Goal: Task Accomplishment & Management: Use online tool/utility

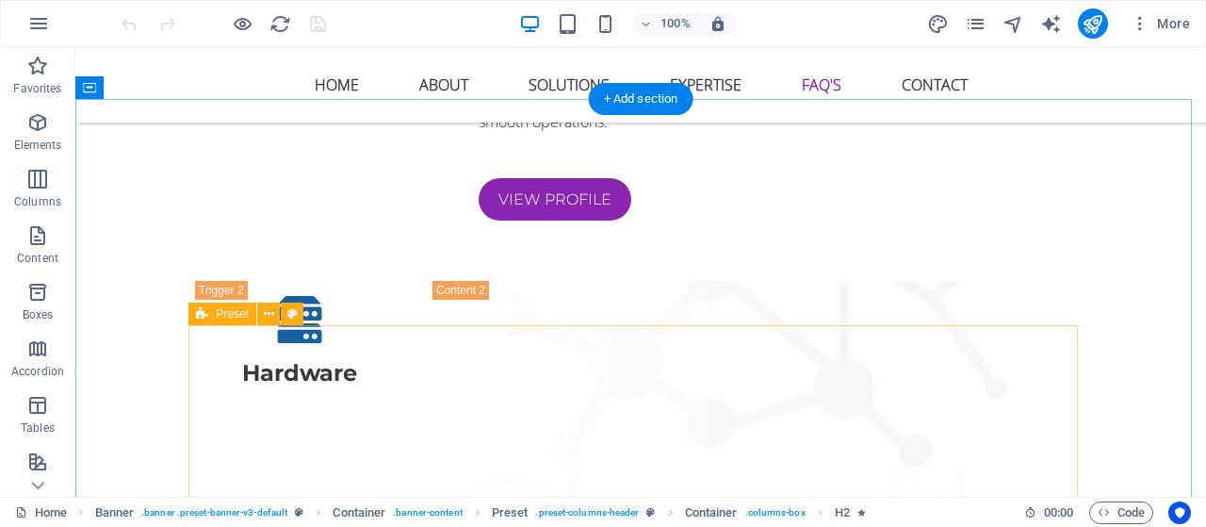
scroll to position [5483, 0]
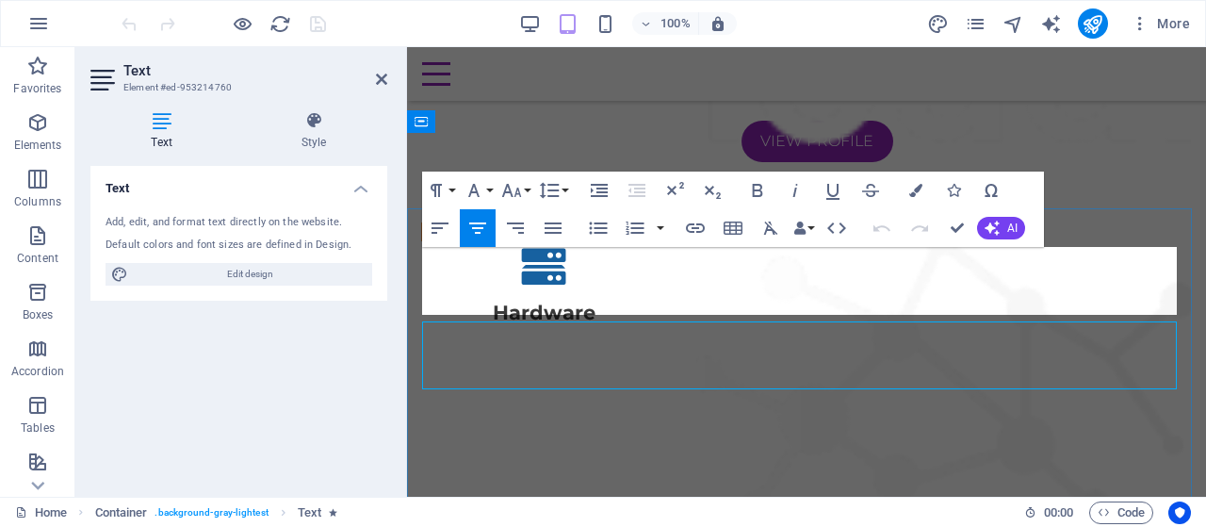
scroll to position [5480, 0]
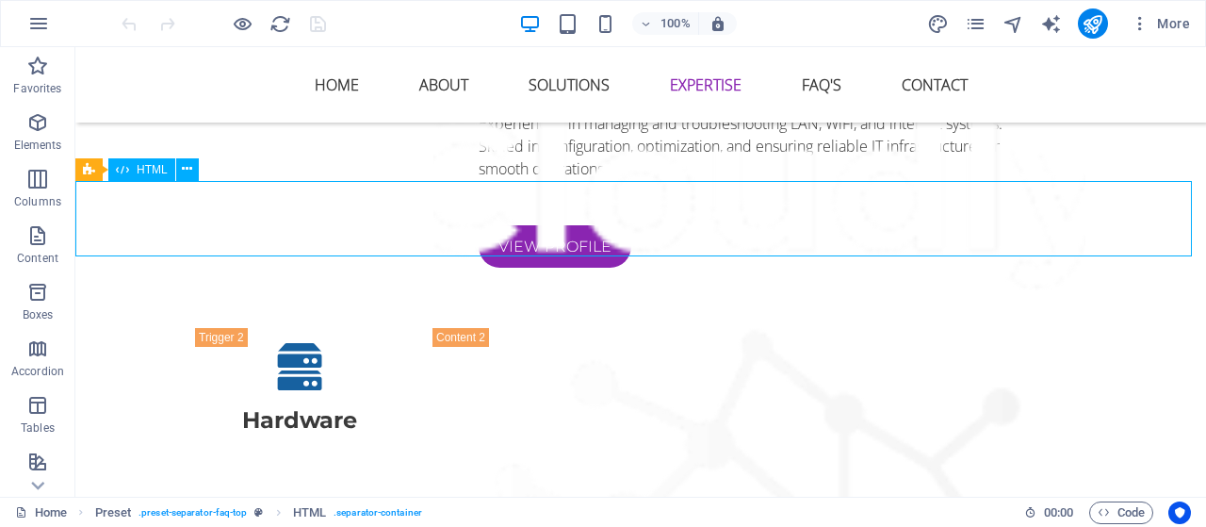
scroll to position [5461, 0]
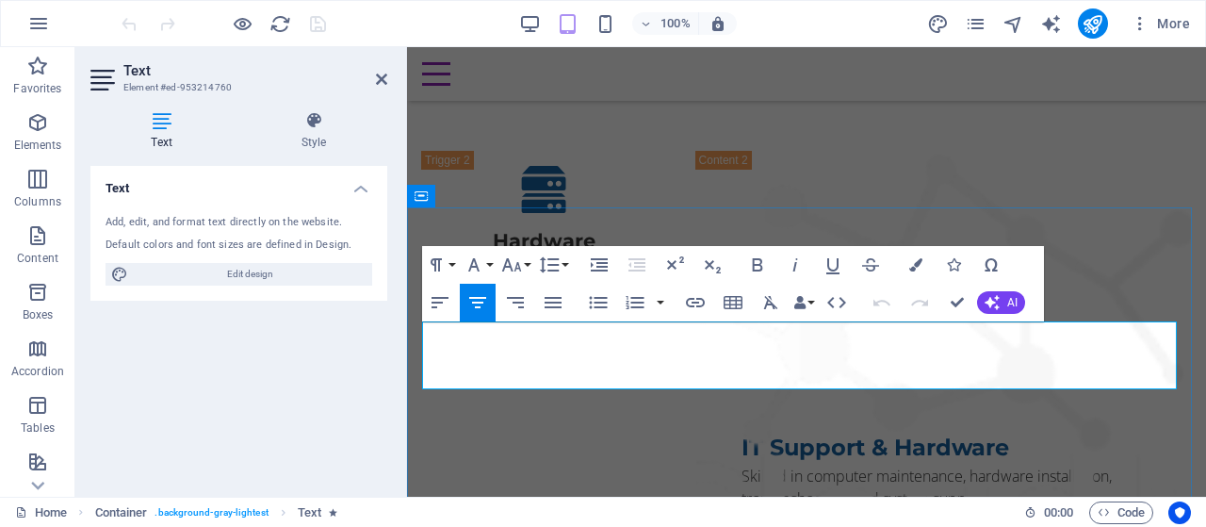
scroll to position [5480, 0]
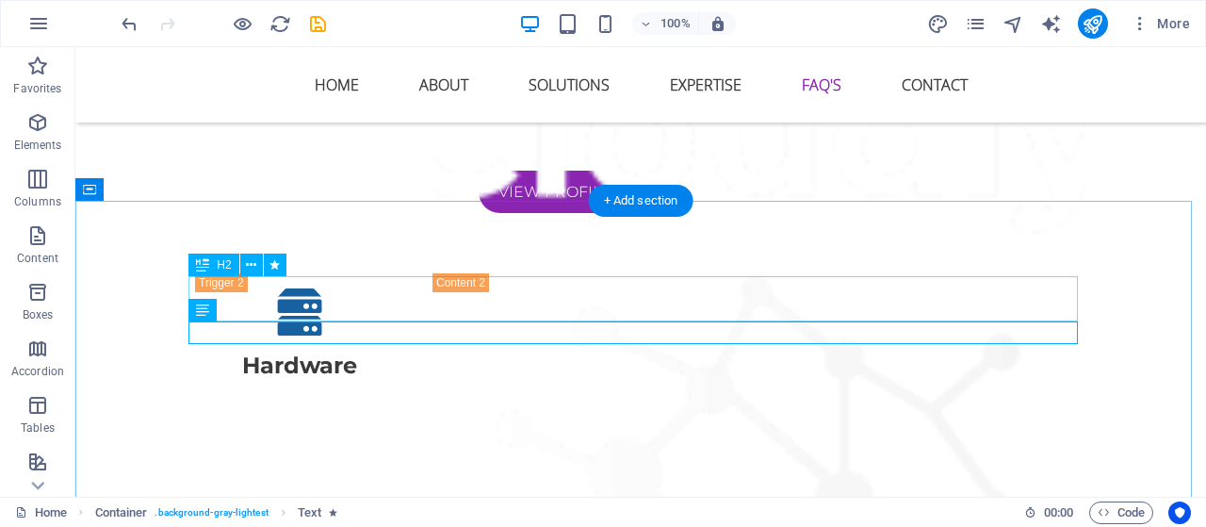
scroll to position [5516, 0]
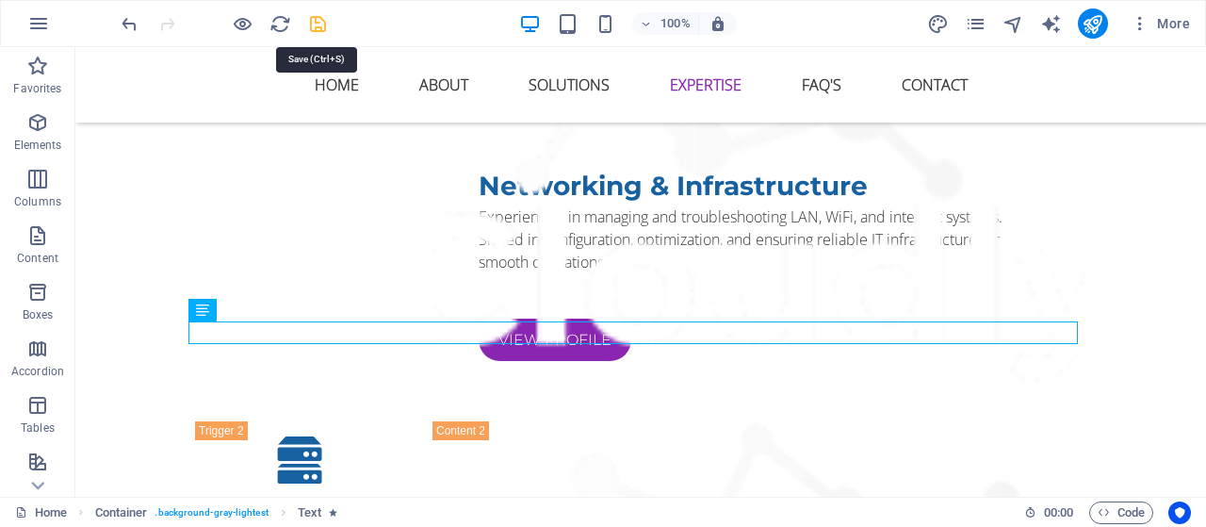
click at [320, 27] on icon "save" at bounding box center [318, 24] width 22 height 22
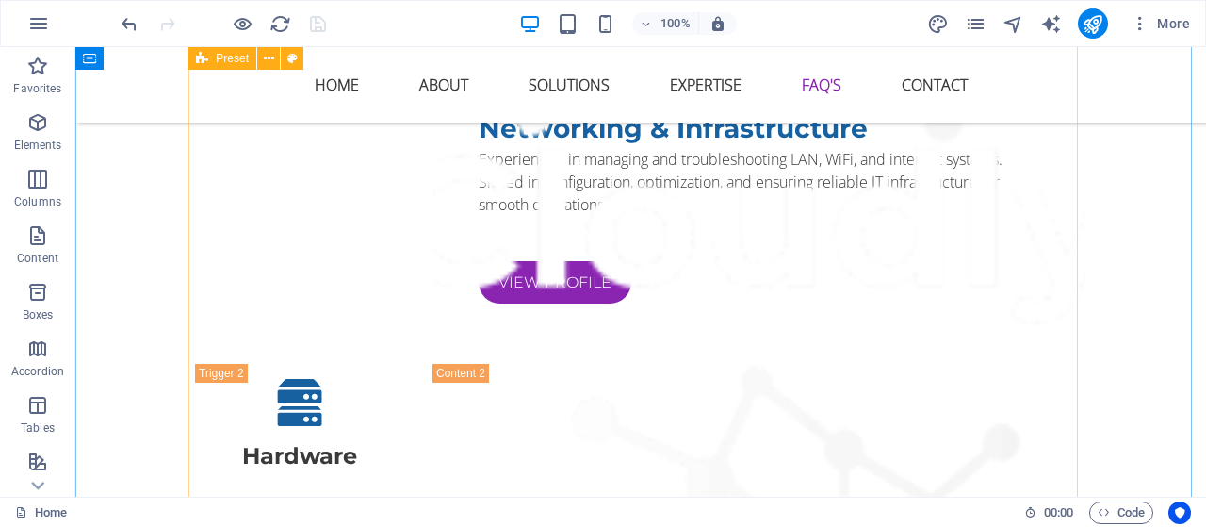
scroll to position [6025, 0]
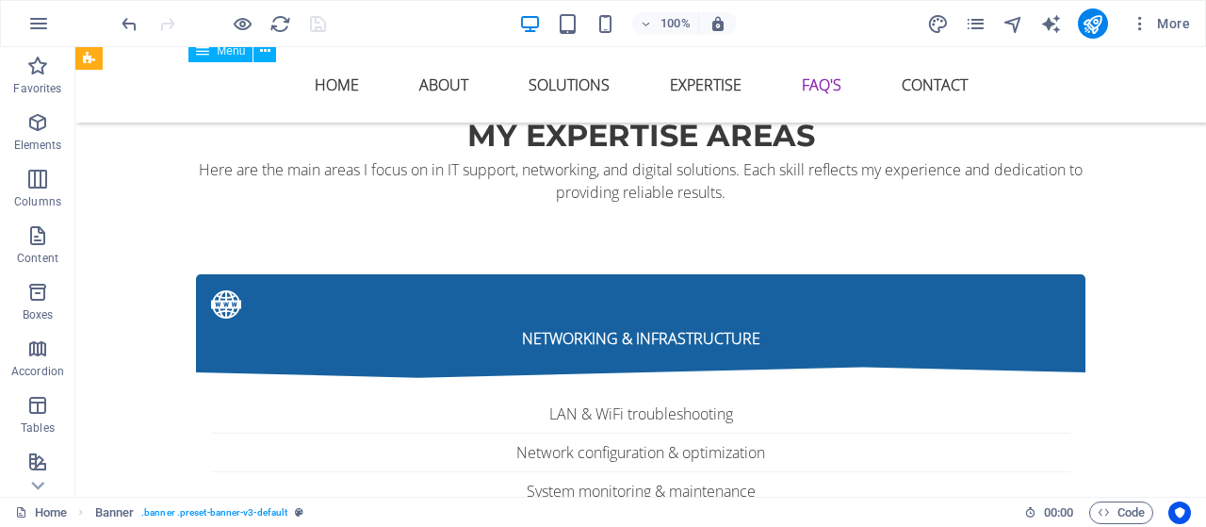
drag, startPoint x: 356, startPoint y: 90, endPoint x: 421, endPoint y: 214, distance: 140.3
click at [358, 106] on nav "Home About Solutions EXPERTISE FAQ's Contact" at bounding box center [640, 84] width 889 height 45
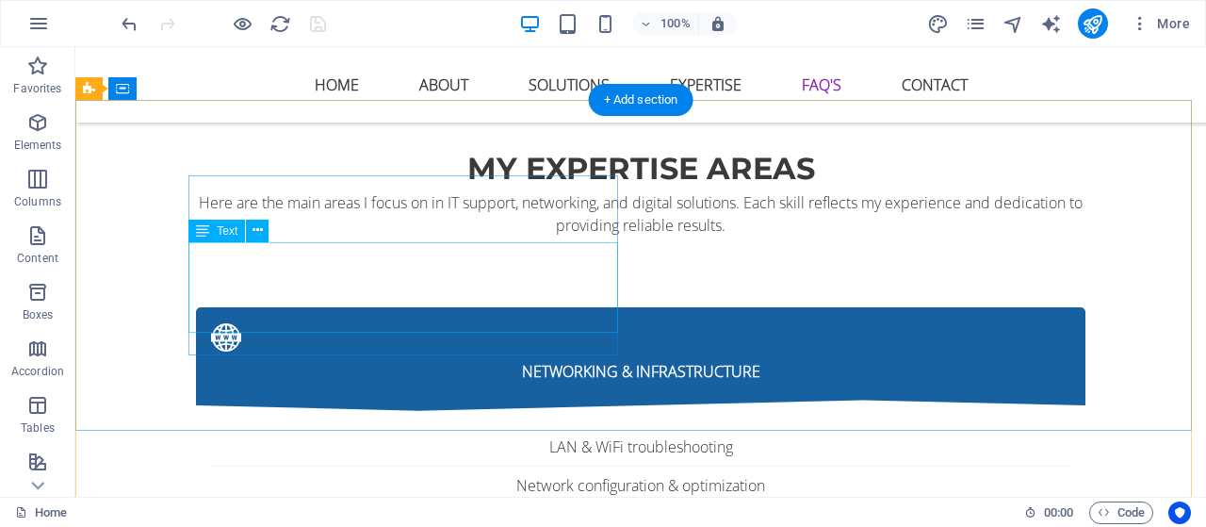
scroll to position [7692, 0]
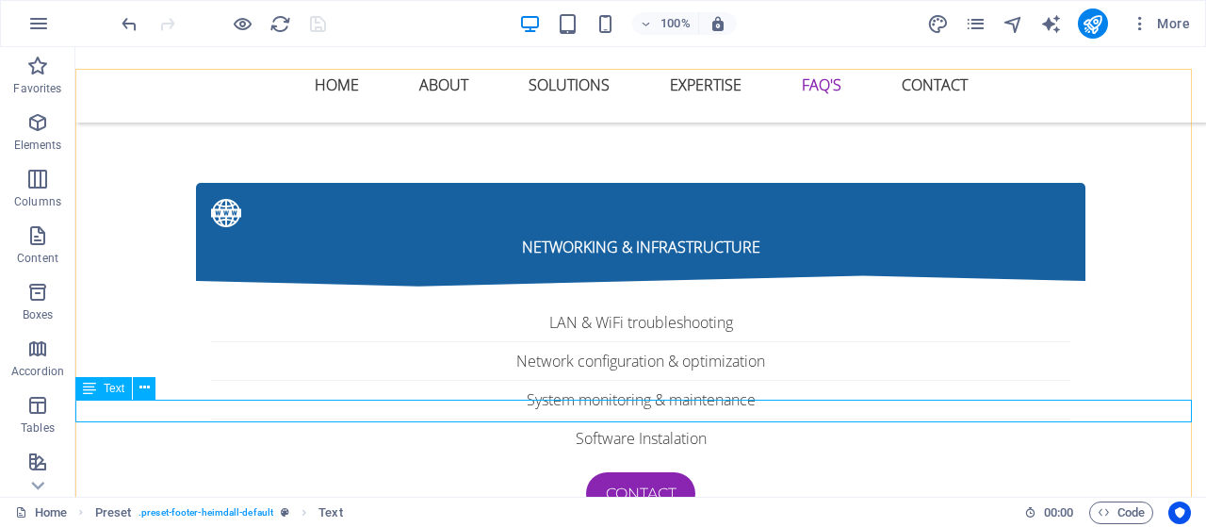
click at [99, 387] on div "Text" at bounding box center [103, 388] width 57 height 23
click at [144, 388] on icon at bounding box center [144, 388] width 10 height 20
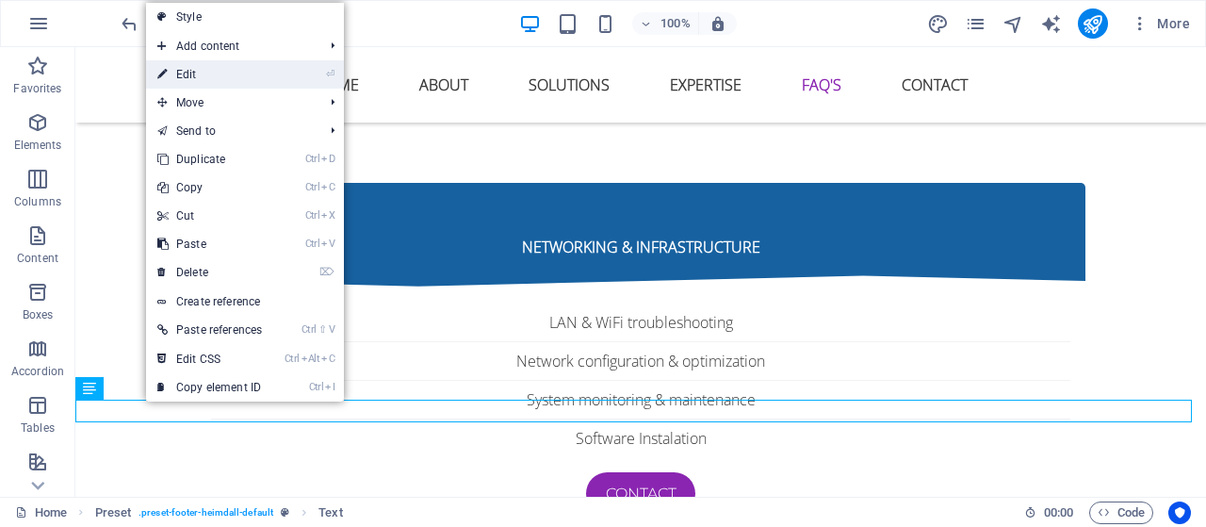
click at [267, 60] on link "⏎ Edit" at bounding box center [209, 74] width 127 height 28
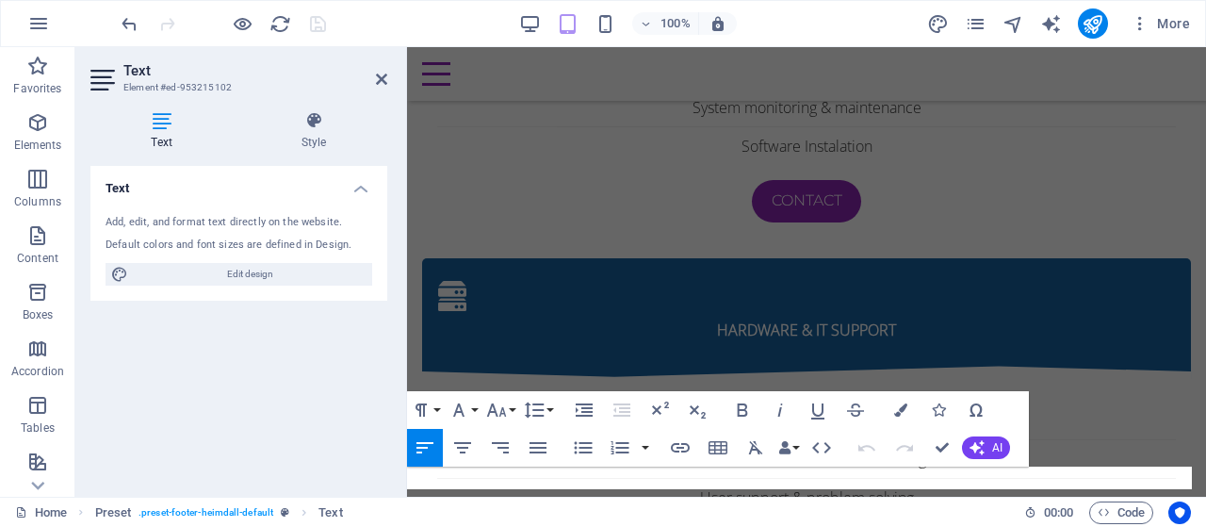
scroll to position [7562, 0]
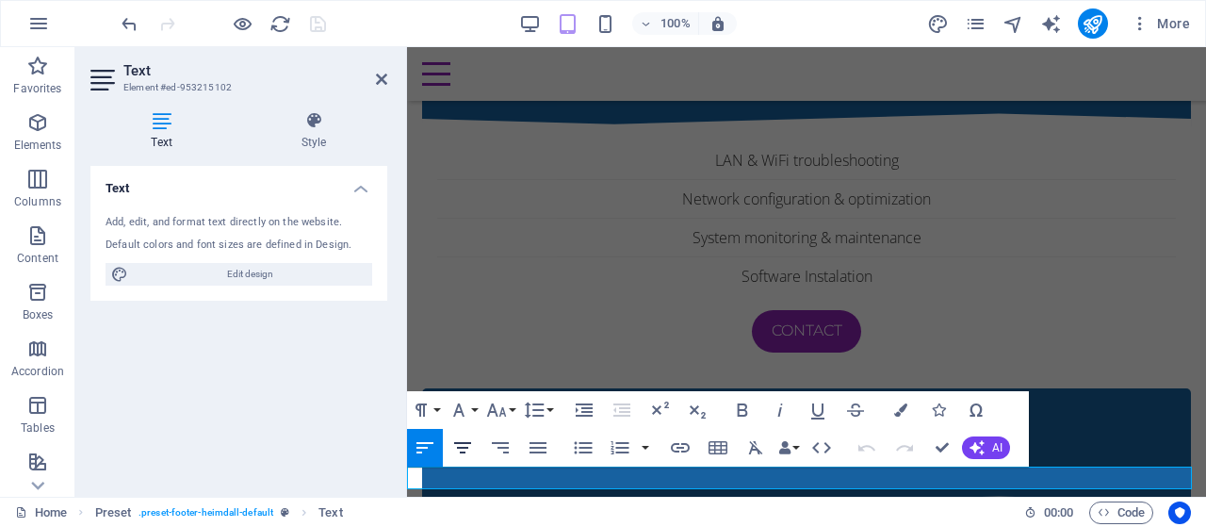
click at [461, 437] on icon "button" at bounding box center [462, 447] width 23 height 23
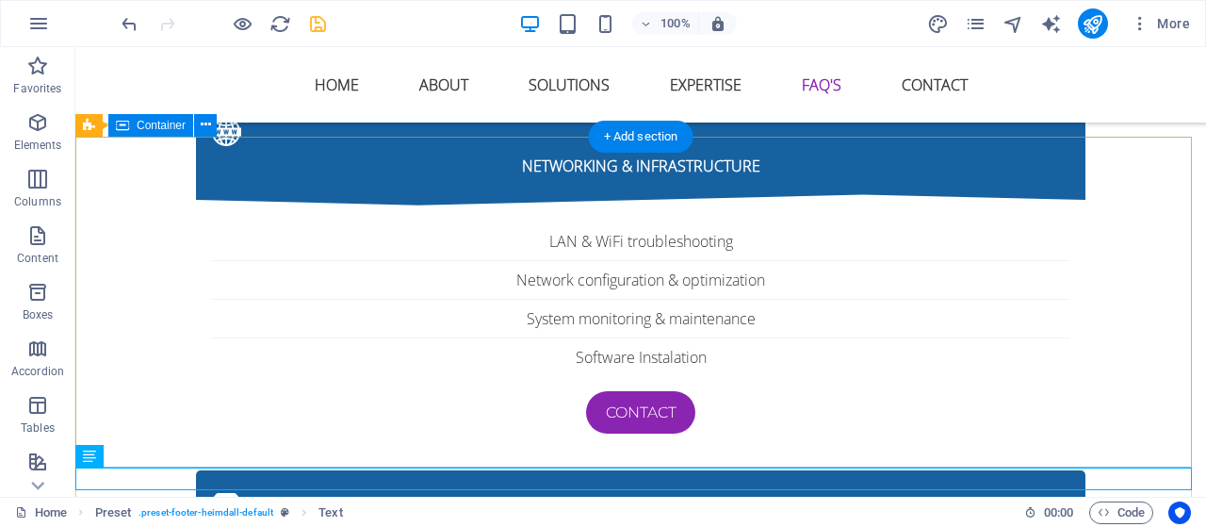
scroll to position [7624, 0]
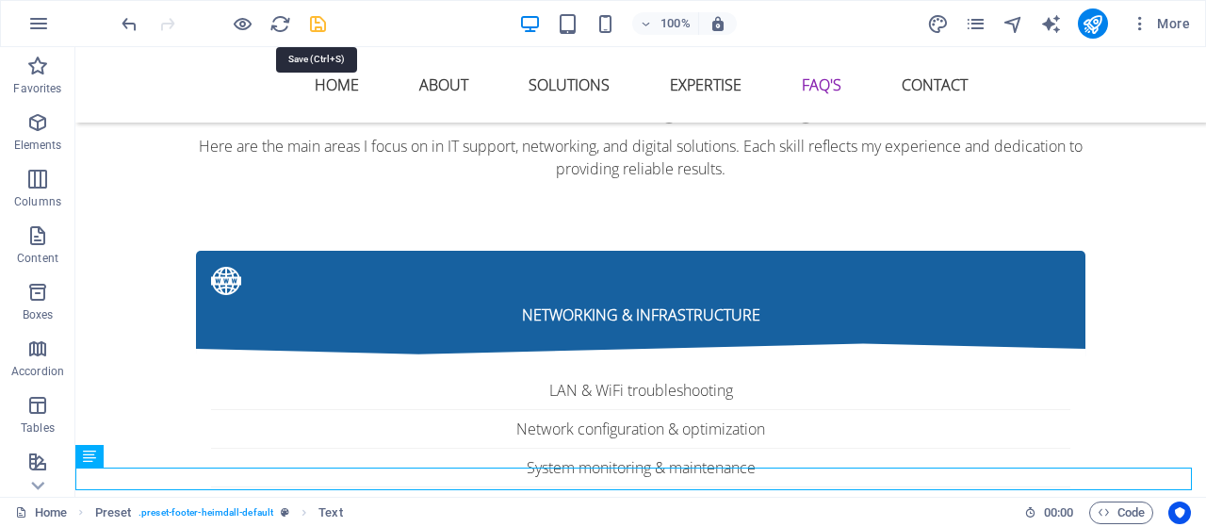
click at [318, 16] on icon "save" at bounding box center [318, 24] width 22 height 22
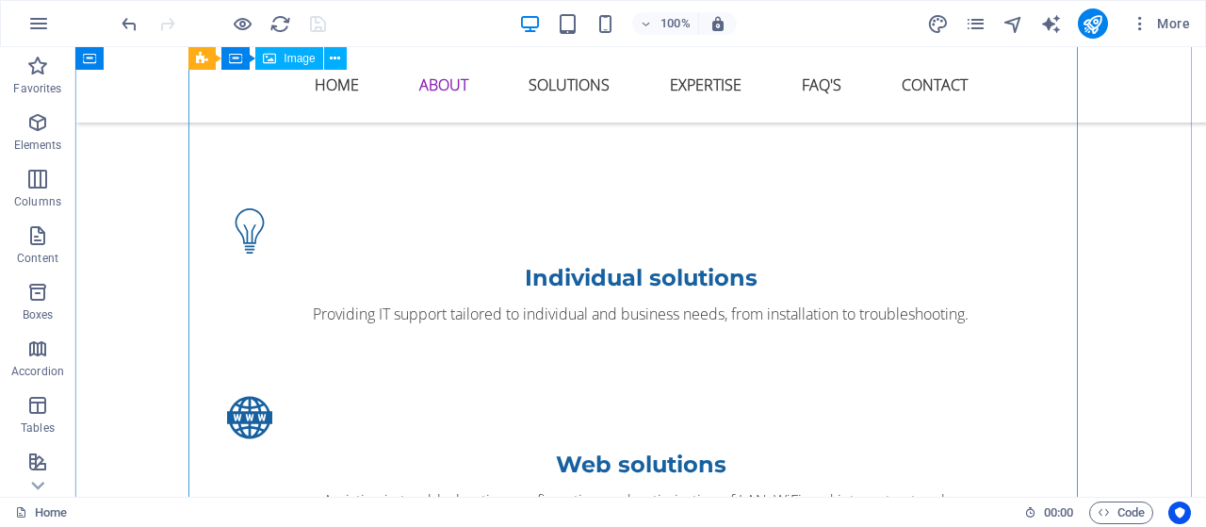
scroll to position [1883, 0]
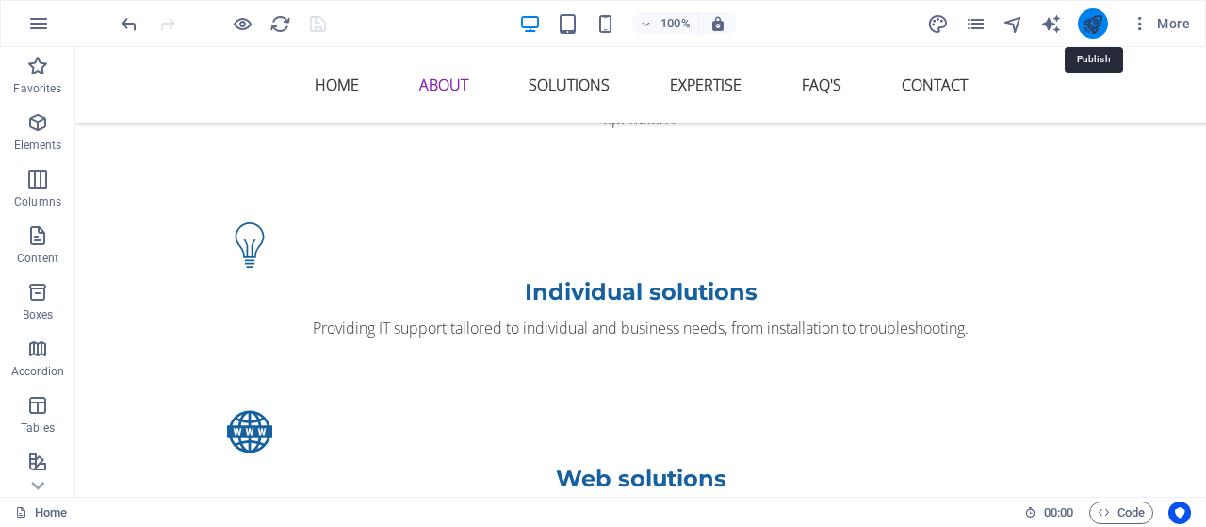
click at [1090, 22] on icon "publish" at bounding box center [1093, 24] width 22 height 22
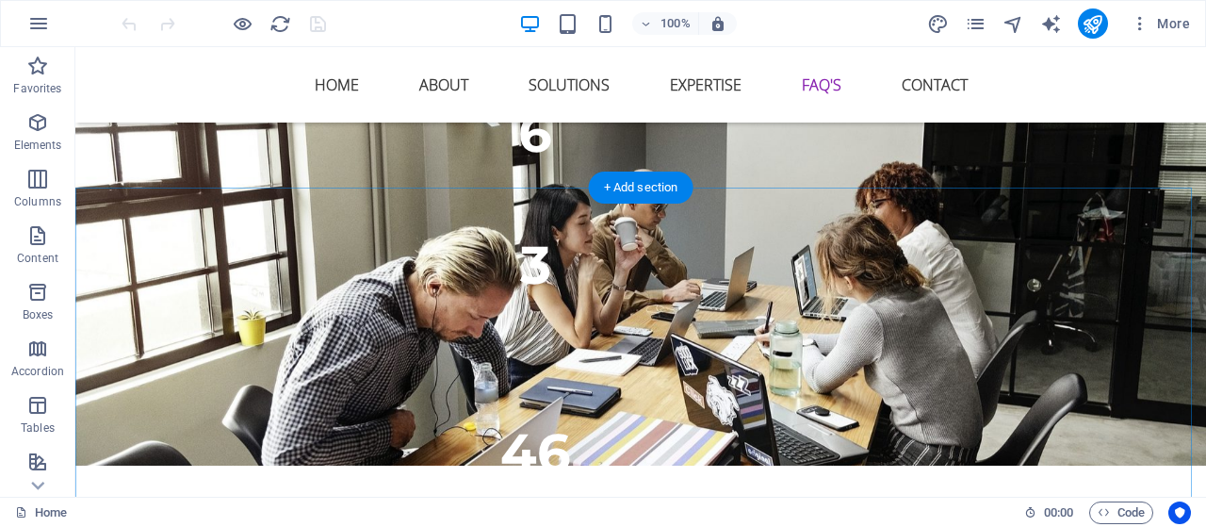
scroll to position [7692, 0]
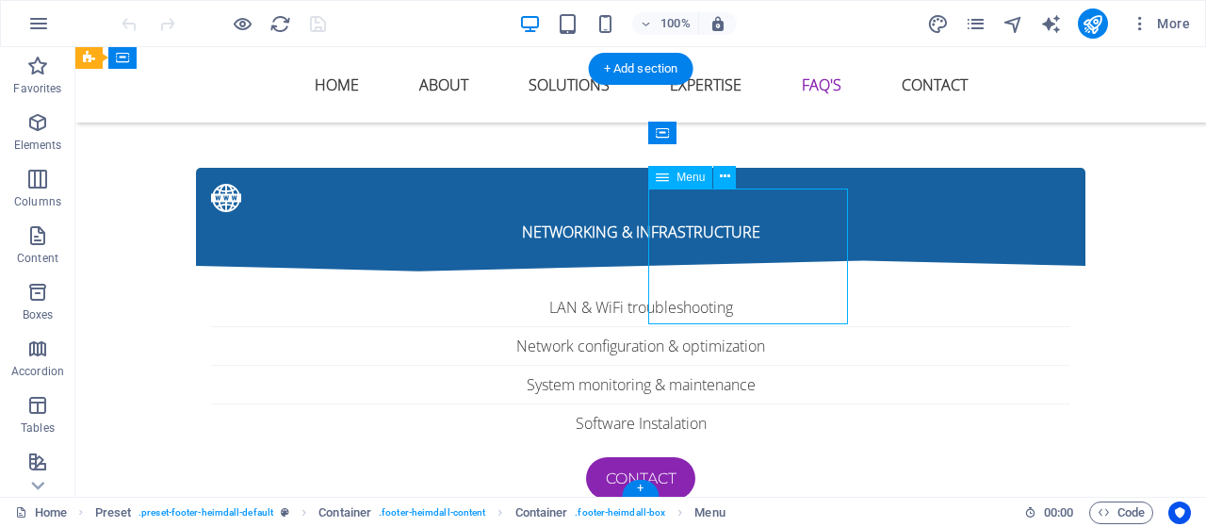
select select
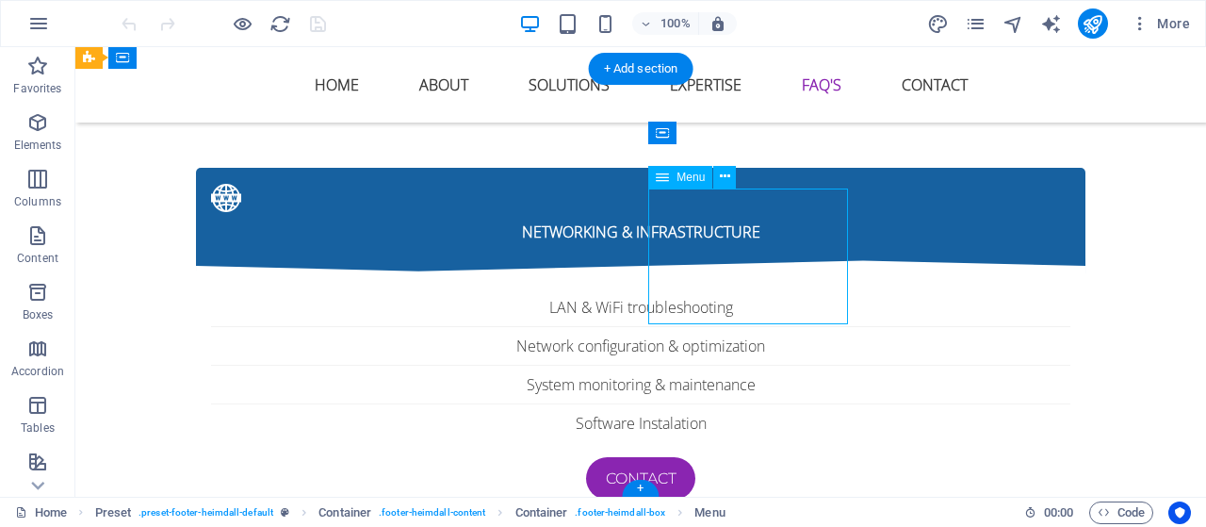
select select
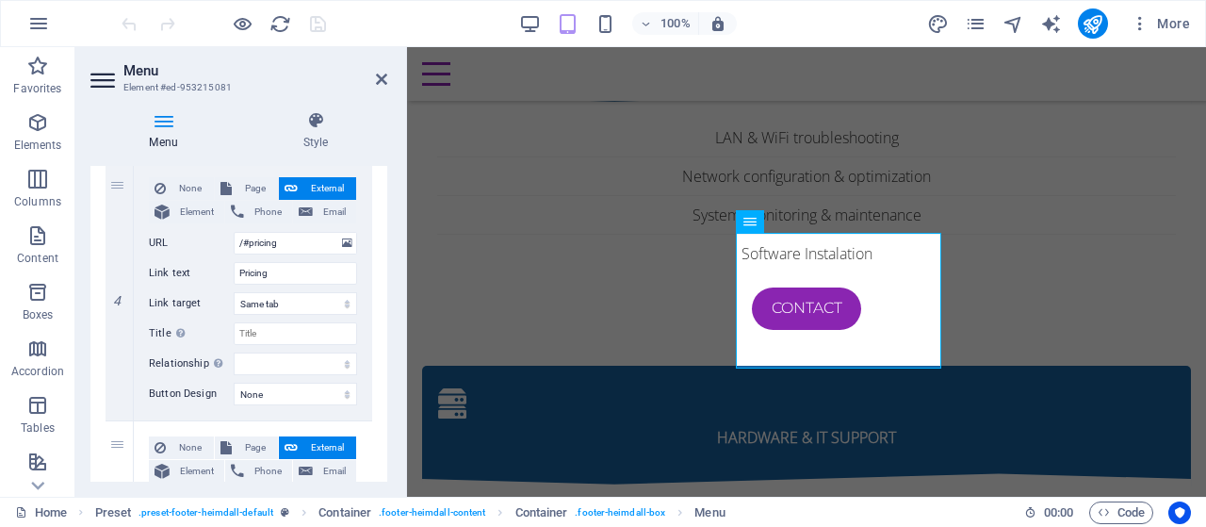
scroll to position [959, 0]
click at [263, 272] on input "Pricing" at bounding box center [295, 274] width 123 height 23
type input "Ex"
select select
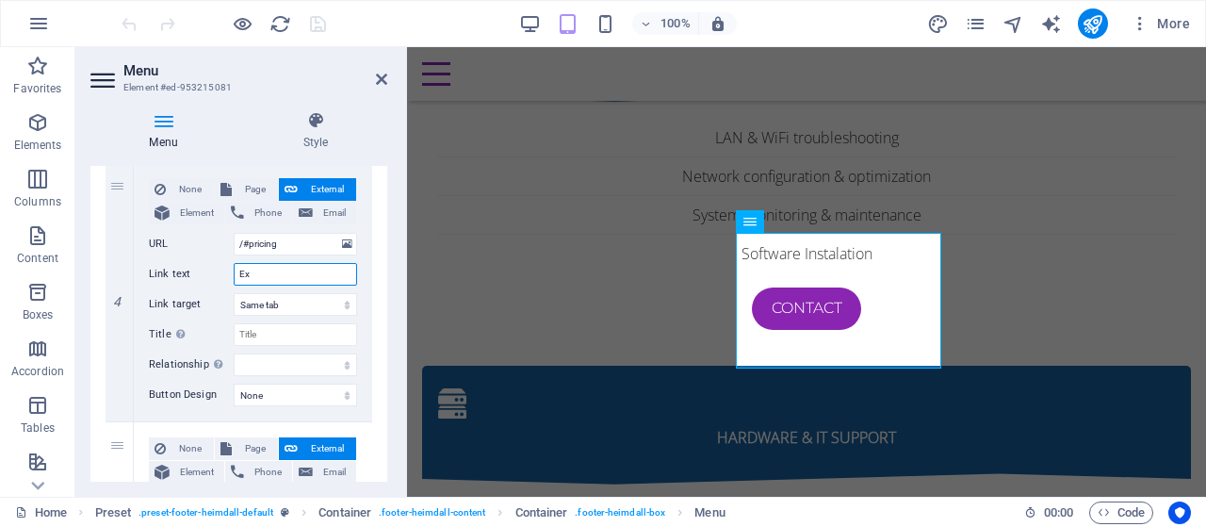
select select
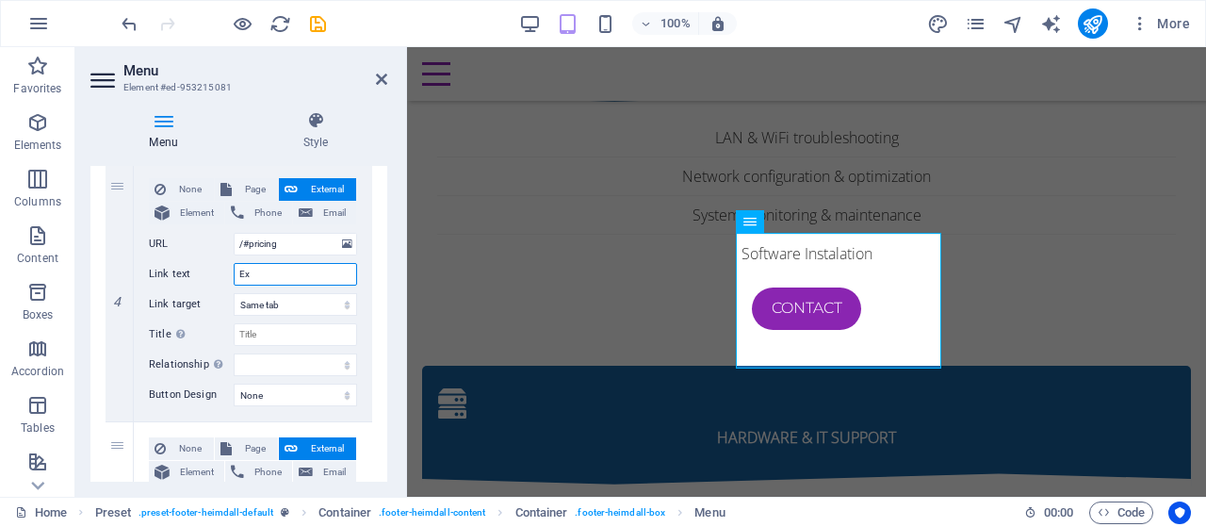
type input "Exp"
select select
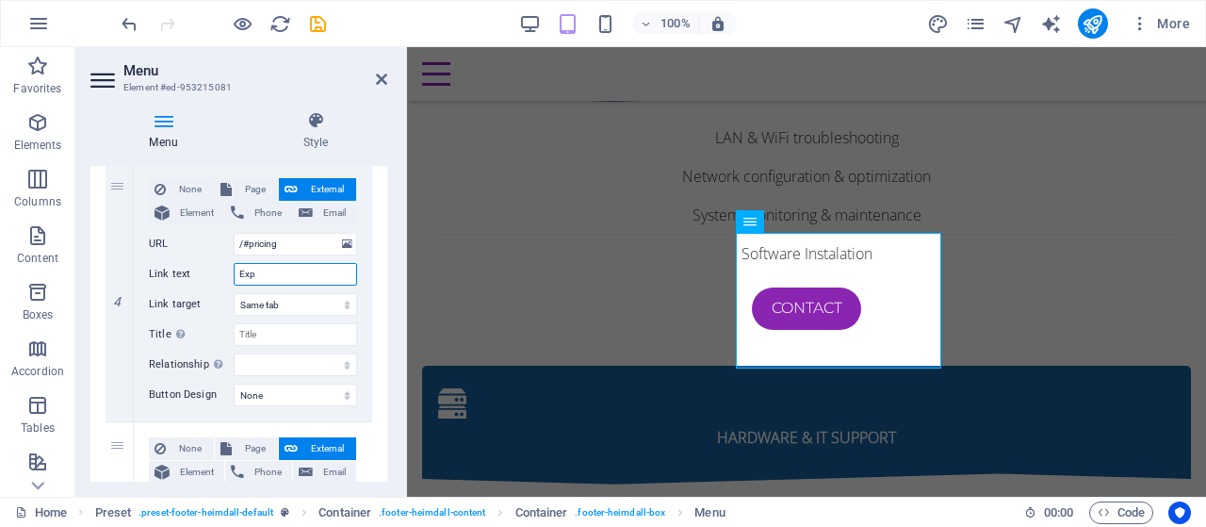
select select
type input "Exper"
select select
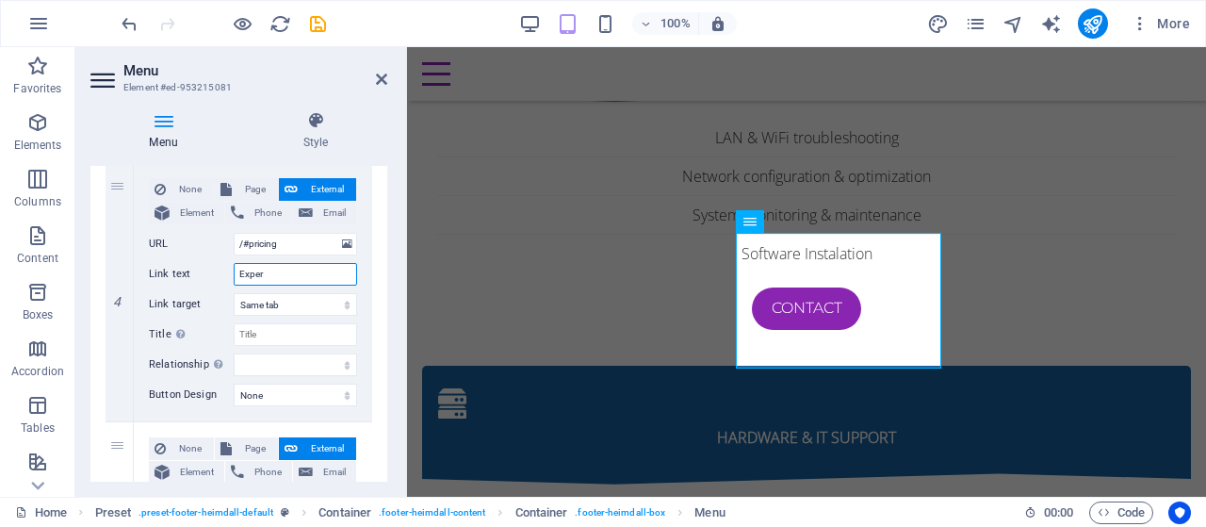
select select
type input "Expertise"
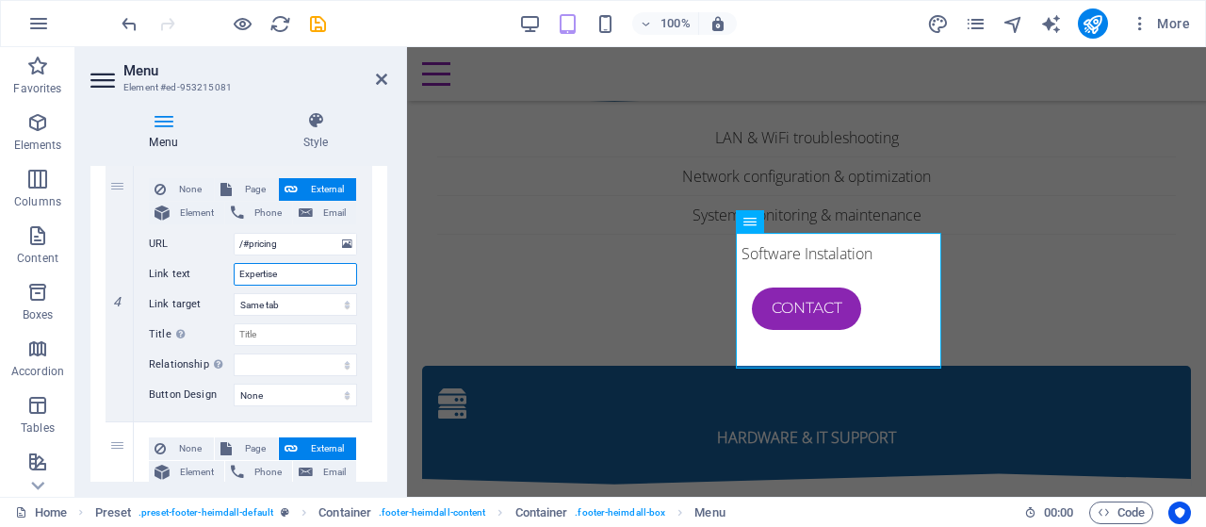
select select
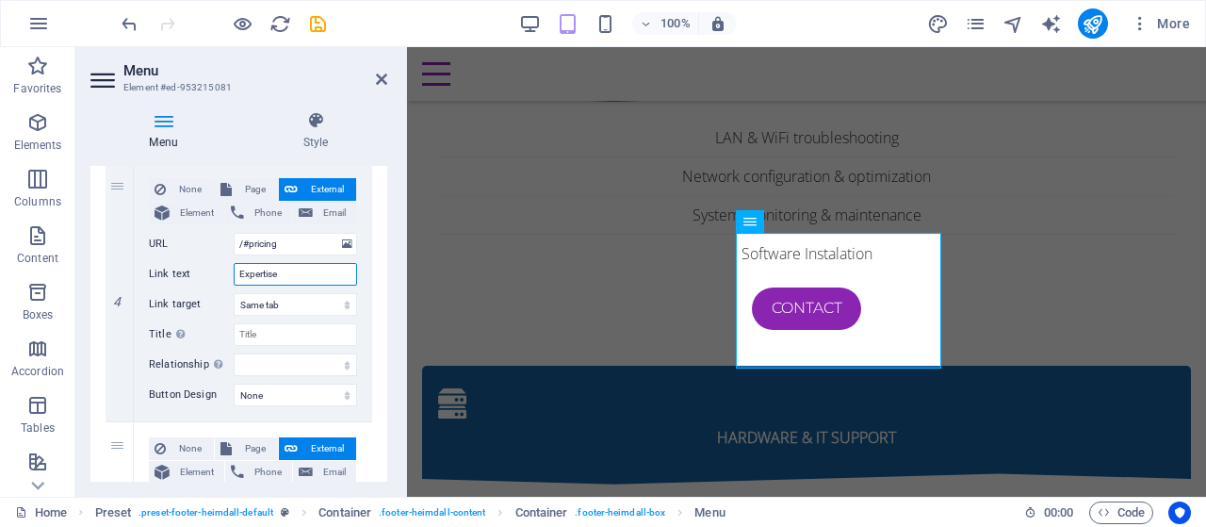
select select
type input "Expertise"
click at [381, 267] on div "1 None Page External Element Phone Email Page Home Subpage Legal Notice Privacy…" at bounding box center [238, 163] width 297 height 1584
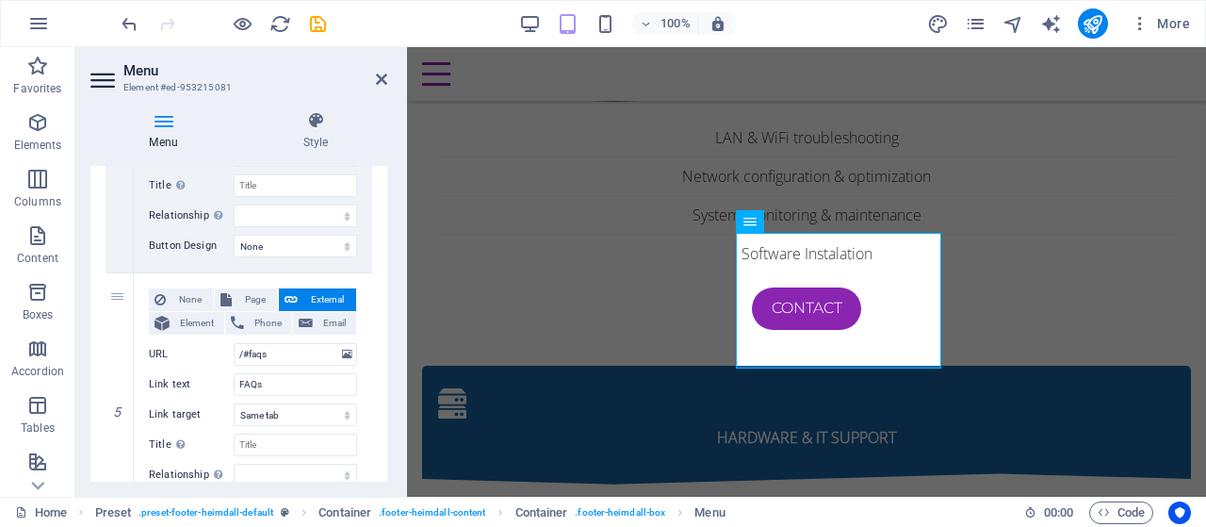
scroll to position [1110, 0]
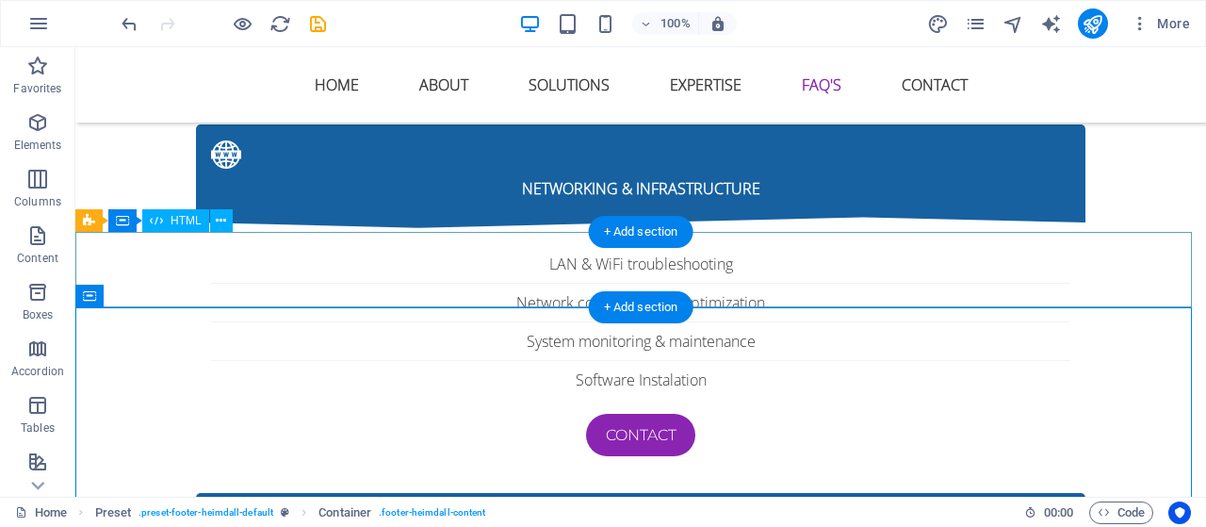
scroll to position [7601, 0]
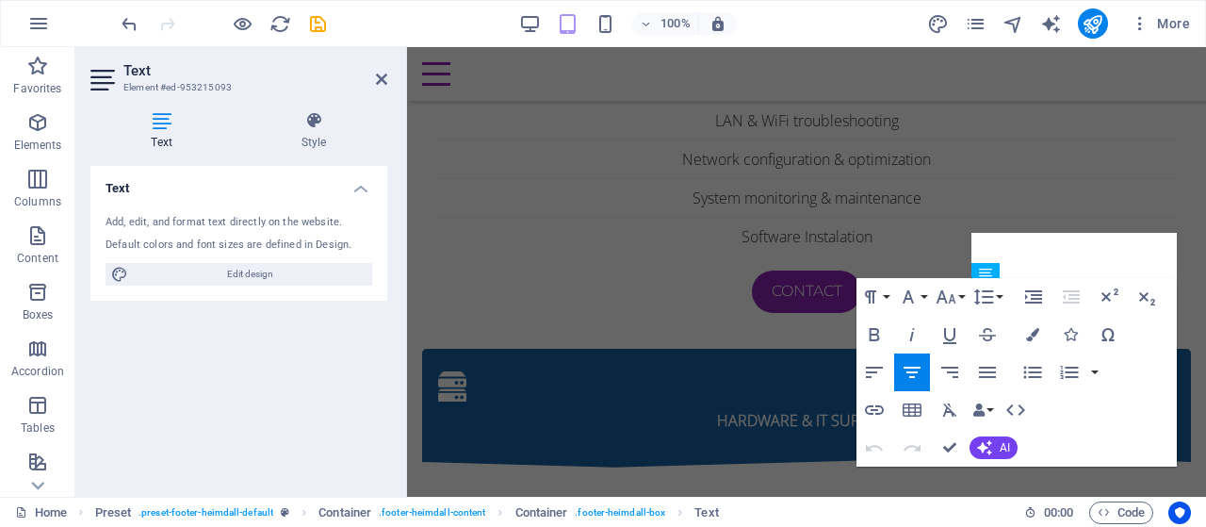
scroll to position [7584, 0]
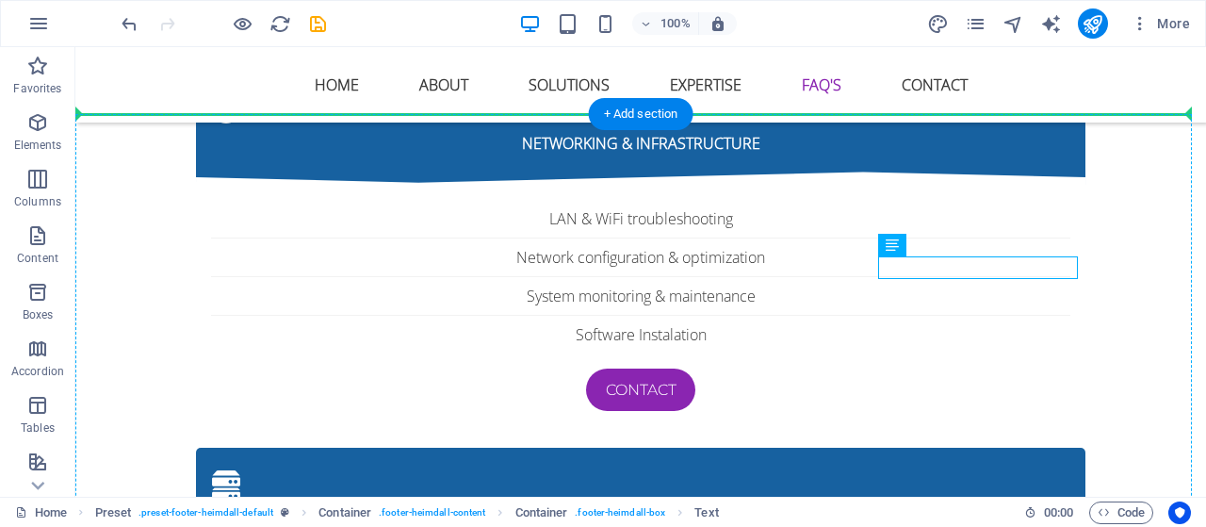
scroll to position [7646, 0]
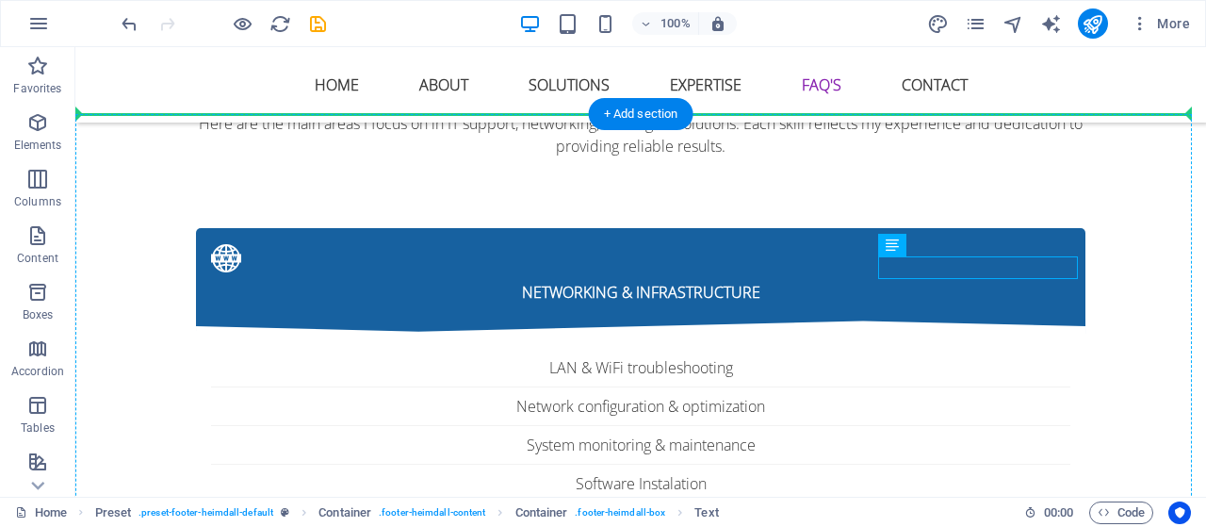
drag, startPoint x: 1040, startPoint y: 285, endPoint x: 1033, endPoint y: 155, distance: 130.2
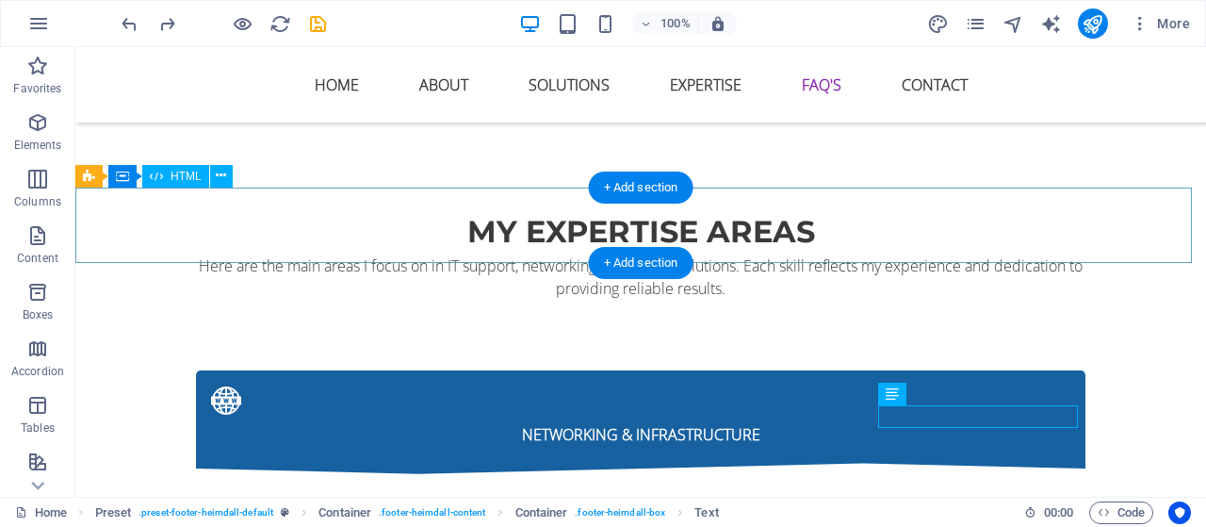
scroll to position [7496, 0]
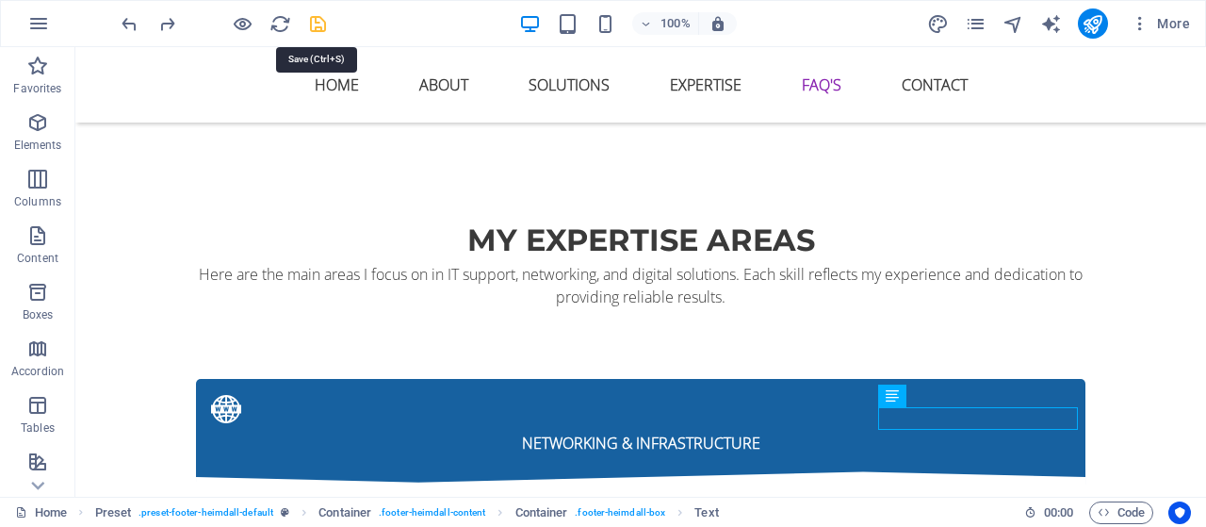
click at [320, 24] on icon "save" at bounding box center [318, 24] width 22 height 22
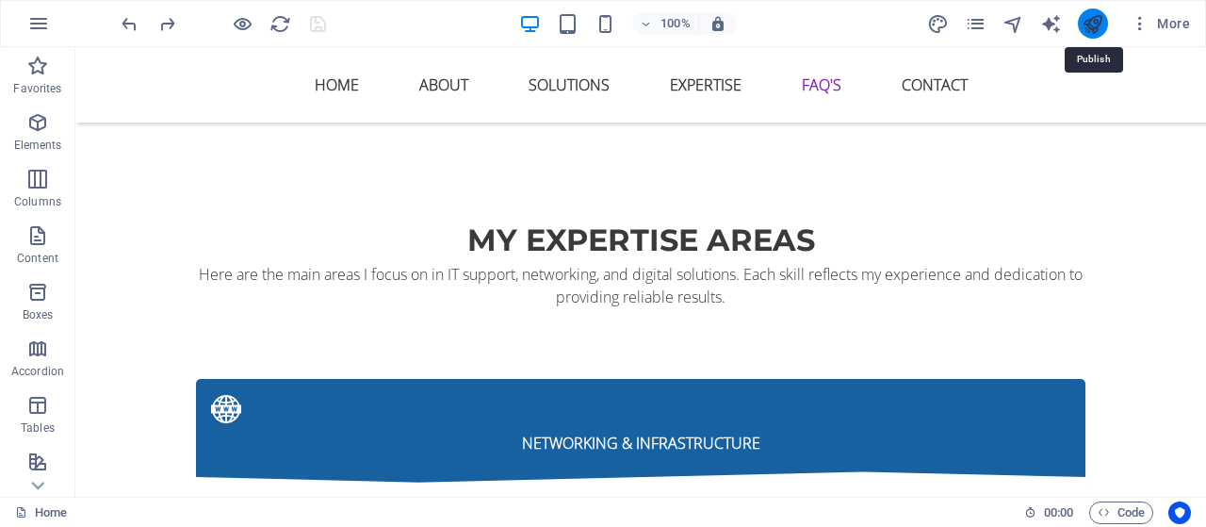
click at [1092, 25] on icon "publish" at bounding box center [1093, 24] width 22 height 22
